Goal: Navigation & Orientation: Find specific page/section

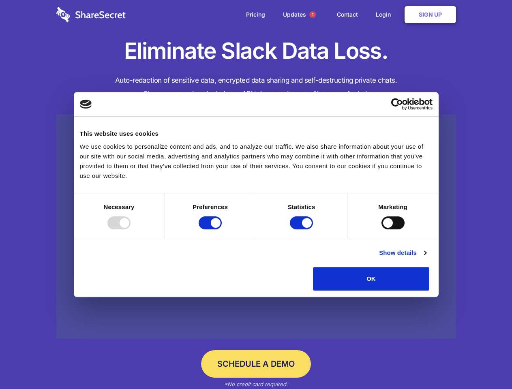
click at [131, 230] on div at bounding box center [118, 223] width 23 height 13
click at [222, 230] on input "Preferences" at bounding box center [210, 223] width 23 height 13
checkbox input "false"
click at [303, 230] on input "Statistics" at bounding box center [301, 223] width 23 height 13
checkbox input "false"
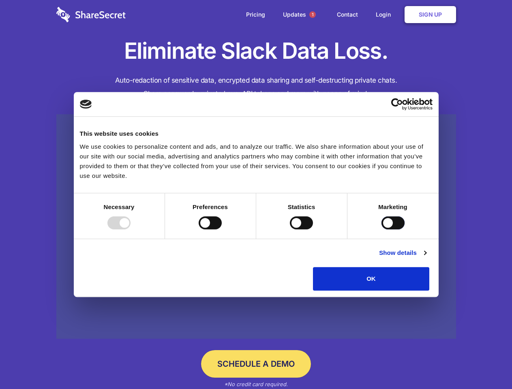
click at [382, 230] on input "Marketing" at bounding box center [393, 223] width 23 height 13
checkbox input "true"
click at [426, 258] on link "Show details" at bounding box center [402, 253] width 47 height 10
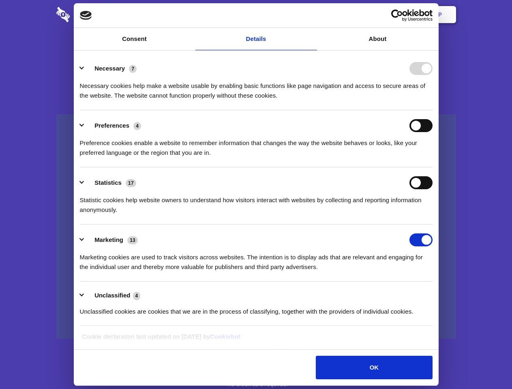
click at [433, 110] on li "Necessary 7 Necessary cookies help make a website usable by enabling basic func…" at bounding box center [256, 81] width 353 height 57
click at [312, 15] on span "1" at bounding box center [312, 14] width 6 height 6
